Goal: Check status

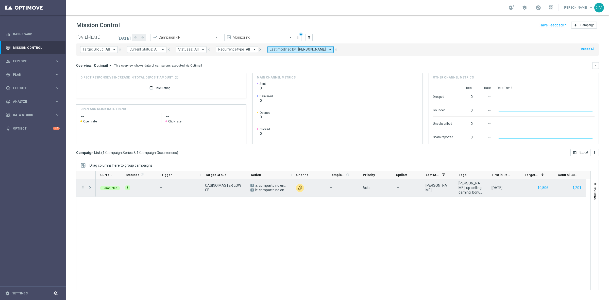
click at [83, 188] on icon "more_vert" at bounding box center [83, 187] width 5 height 5
click at [129, 219] on div "Go to Campaign Analysis" at bounding box center [116, 220] width 47 height 4
